Goal: Check status: Check status

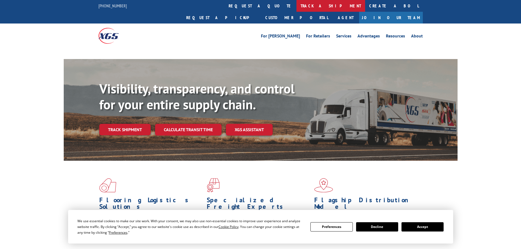
click at [297, 8] on link "track a shipment" at bounding box center [331, 6] width 69 height 12
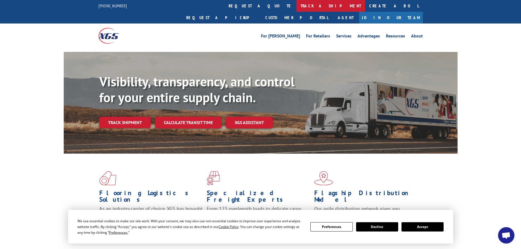
click at [297, 5] on link "track a shipment" at bounding box center [331, 6] width 69 height 12
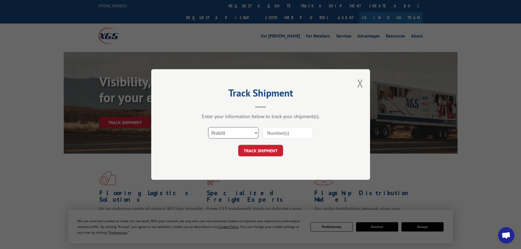
click at [252, 131] on select "Select category... Probill BOL PO" at bounding box center [233, 132] width 50 height 11
select select "po"
click at [208, 127] on select "Select category... Probill BOL PO" at bounding box center [233, 132] width 50 height 11
click at [289, 138] on input at bounding box center [288, 132] width 50 height 11
paste input "05540387"
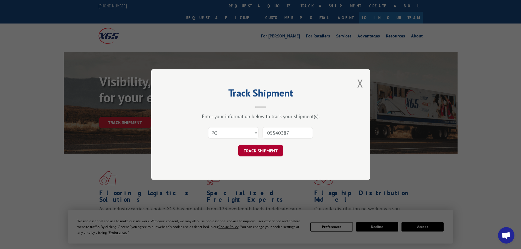
type input "05540387"
click at [267, 155] on button "TRACK SHIPMENT" at bounding box center [260, 150] width 45 height 11
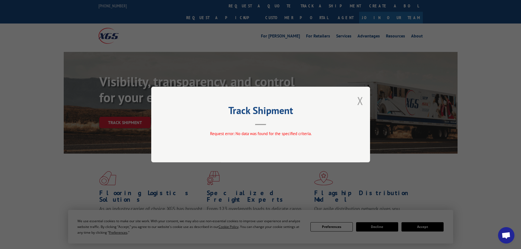
drag, startPoint x: 363, startPoint y: 100, endPoint x: 317, endPoint y: 111, distance: 47.0
click at [363, 100] on button "Close modal" at bounding box center [360, 101] width 6 height 15
